Goal: Navigation & Orientation: Find specific page/section

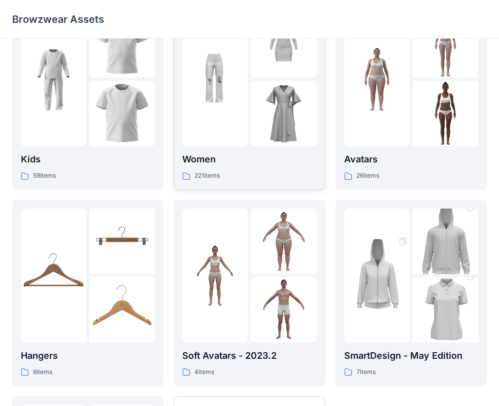
scroll to position [51, 0]
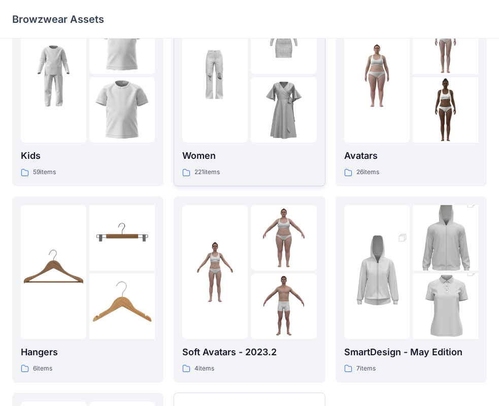
click at [265, 170] on div "221 items" at bounding box center [249, 172] width 134 height 11
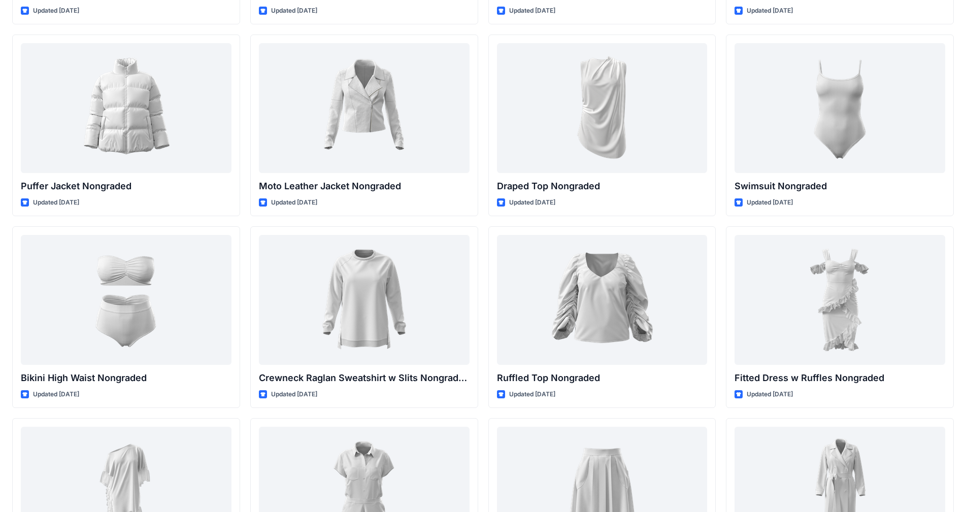
scroll to position [8088, 0]
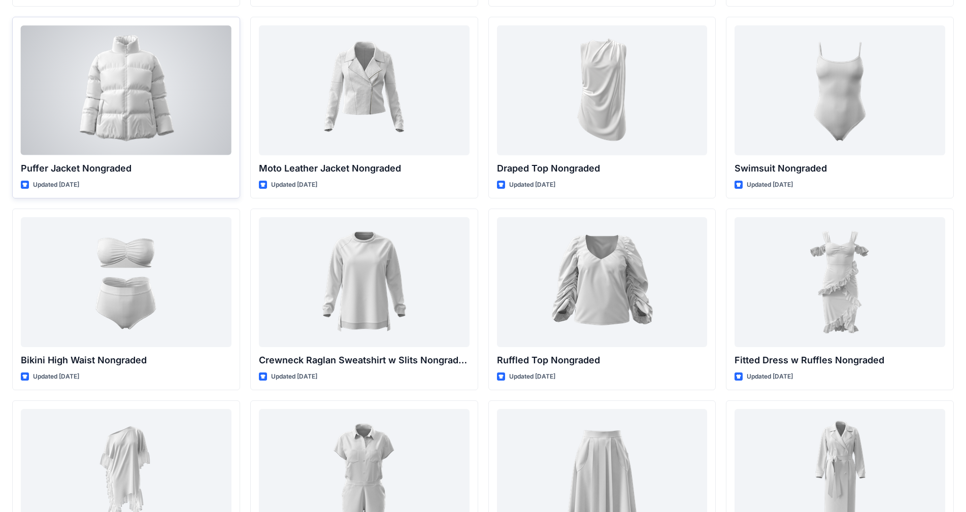
click at [173, 69] on div at bounding box center [126, 89] width 211 height 129
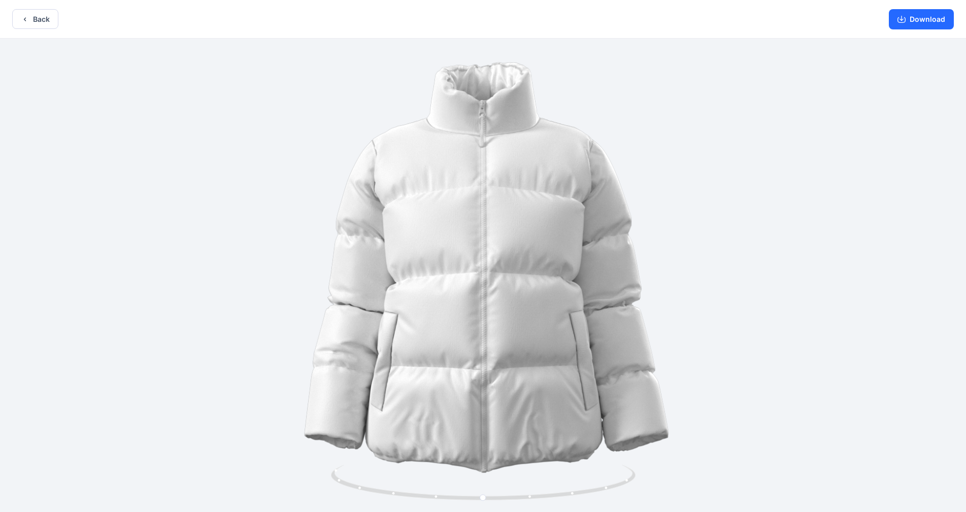
click at [507, 303] on div at bounding box center [483, 277] width 966 height 476
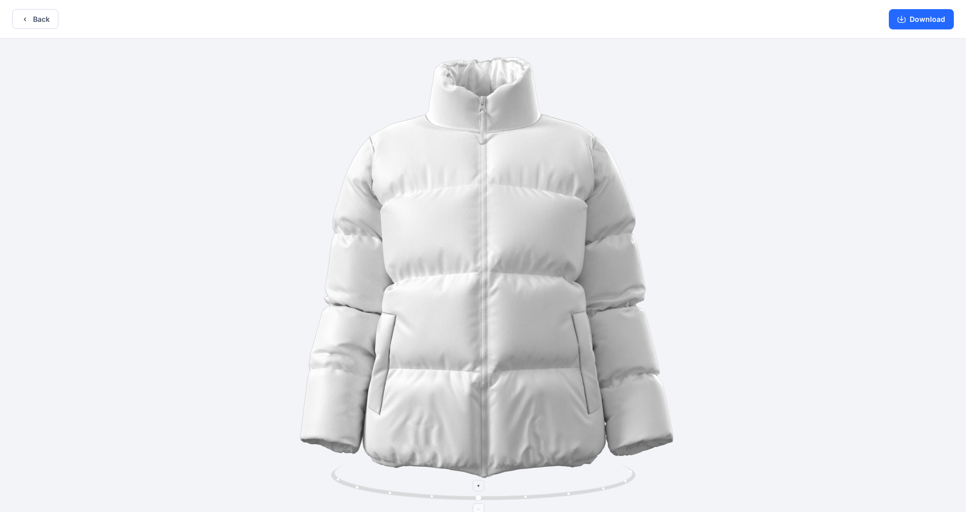
drag, startPoint x: 480, startPoint y: 487, endPoint x: 628, endPoint y: 483, distance: 148.7
click at [507, 405] on icon at bounding box center [484, 484] width 307 height 38
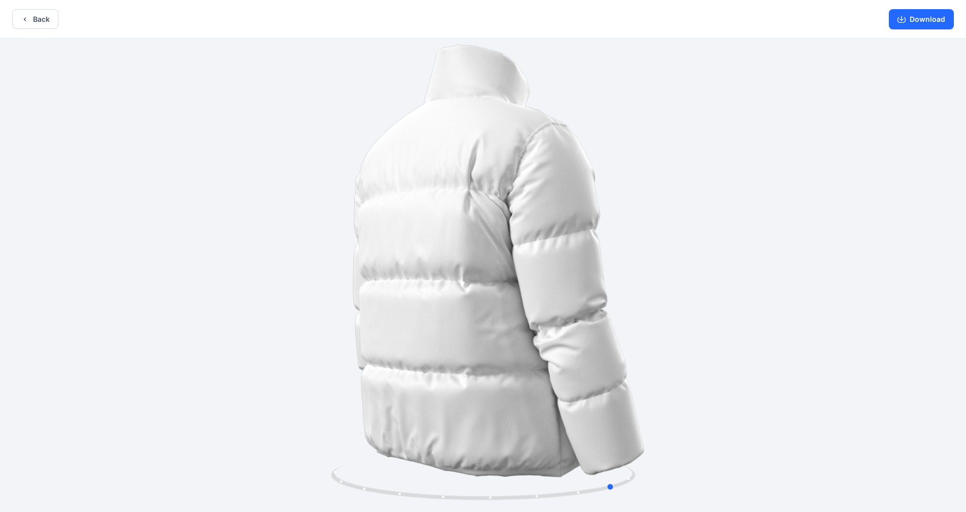
drag, startPoint x: 609, startPoint y: 492, endPoint x: 740, endPoint y: 474, distance: 132.6
click at [507, 405] on div at bounding box center [483, 277] width 966 height 476
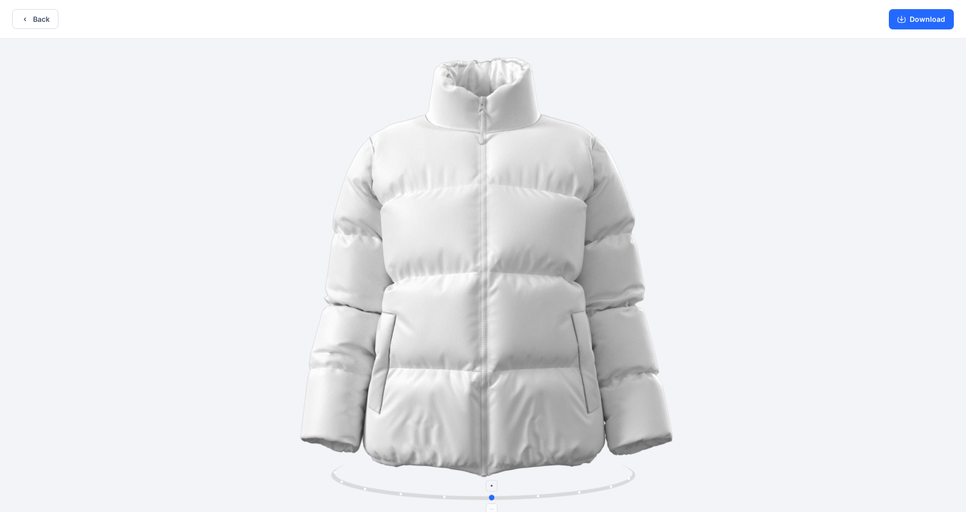
drag, startPoint x: 611, startPoint y: 443, endPoint x: 490, endPoint y: 476, distance: 124.7
click at [490, 405] on icon at bounding box center [484, 484] width 307 height 38
click at [493, 405] on icon at bounding box center [492, 486] width 6 height 6
click at [493, 405] on foreignobject at bounding box center [492, 486] width 12 height 12
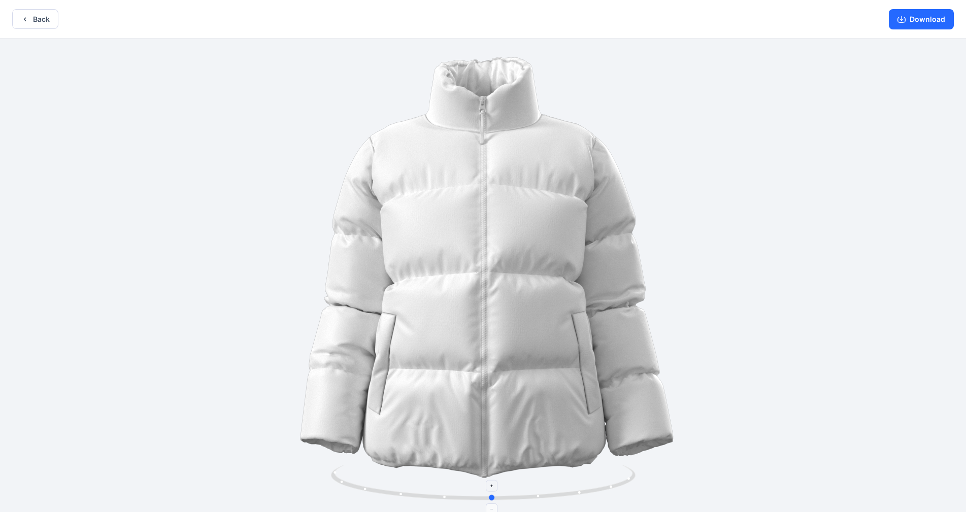
click at [491, 405] on foreignobject at bounding box center [492, 486] width 12 height 12
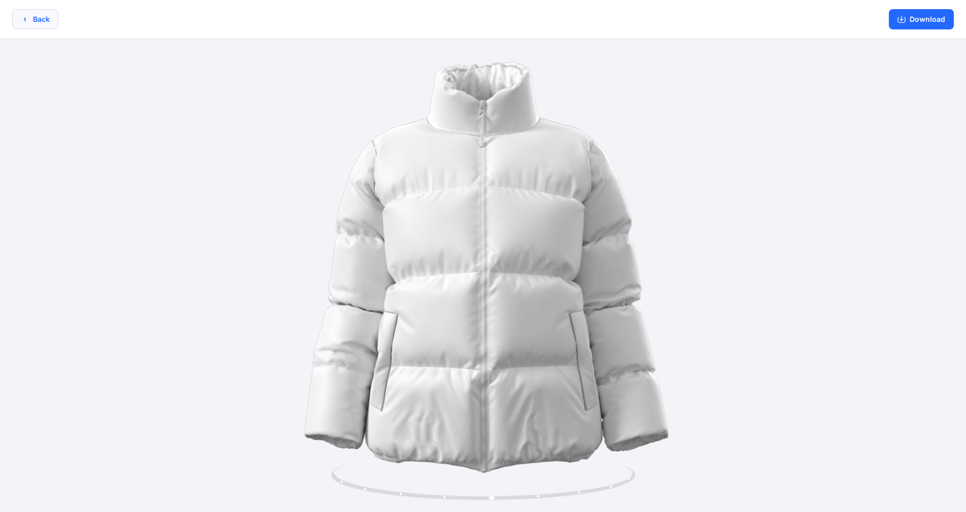
click at [33, 14] on button "Back" at bounding box center [35, 19] width 46 height 20
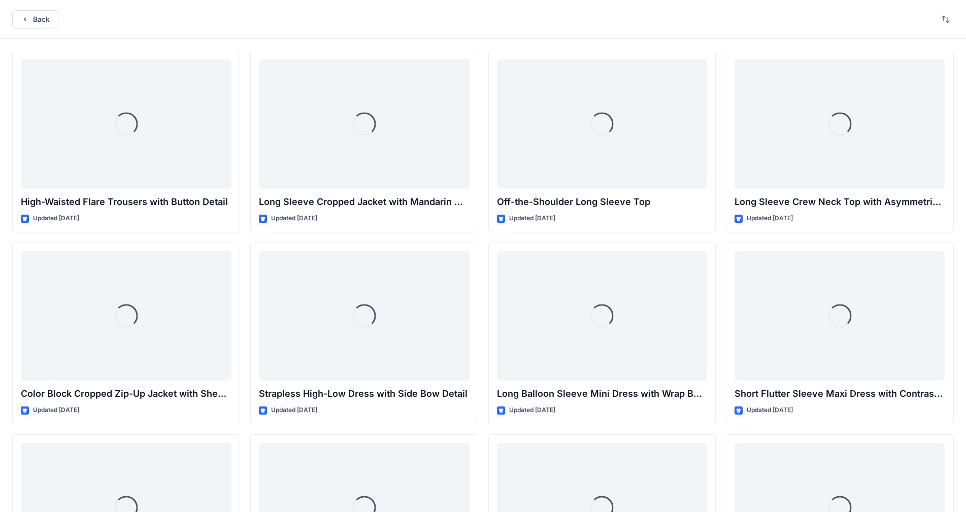
scroll to position [8088, 0]
